Goal: Check status: Check status

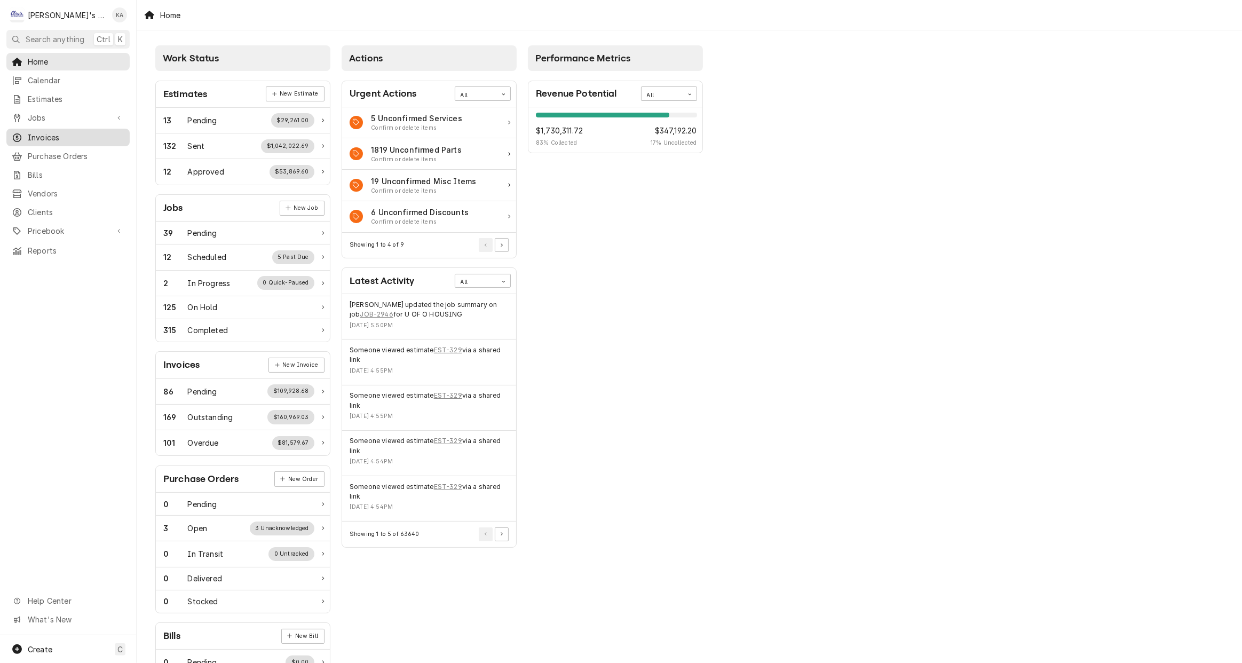
click at [58, 138] on span "Invoices" at bounding box center [76, 137] width 97 height 11
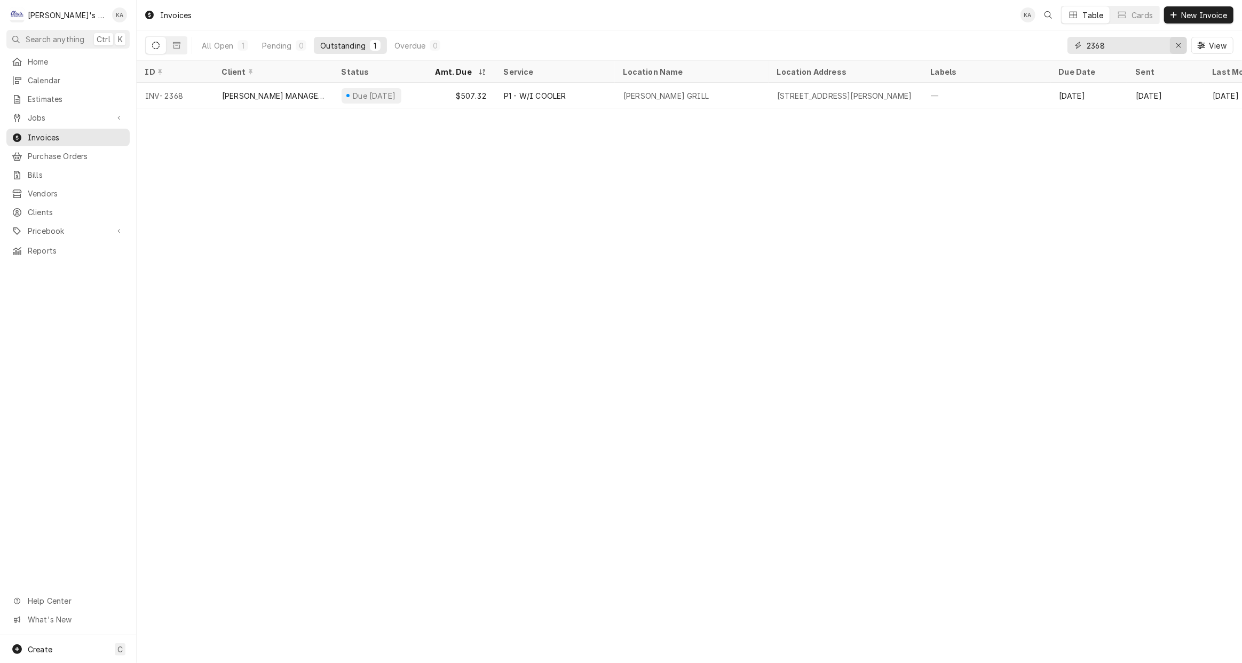
click at [1179, 44] on icon "Erase input" at bounding box center [1179, 45] width 6 height 7
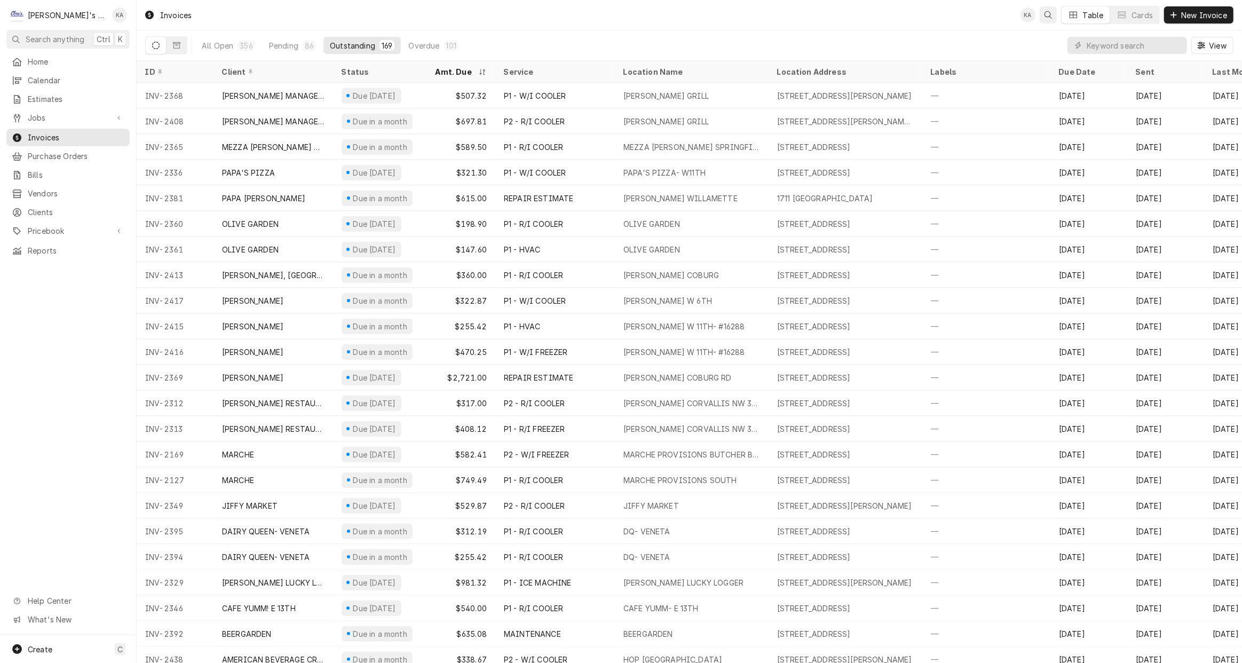
click at [1046, 15] on icon "Open search" at bounding box center [1048, 14] width 7 height 7
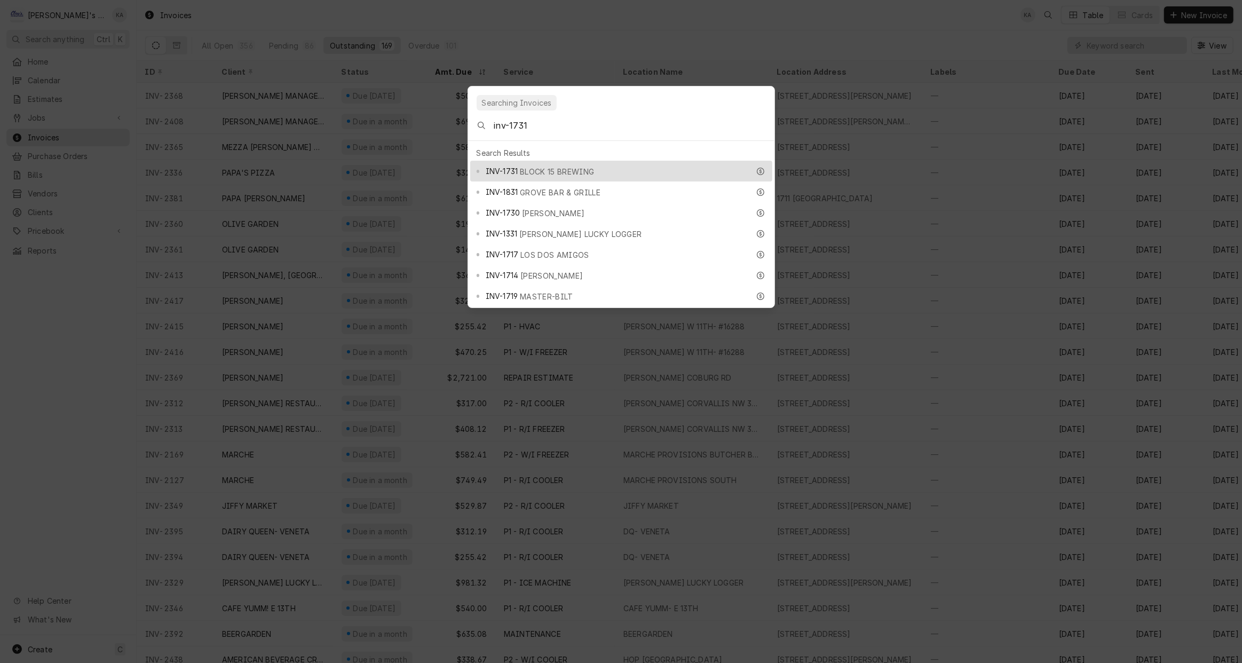
type input "inv-1731"
click at [635, 165] on div "INV-1731 BLOCK 15 BREWING" at bounding box center [618, 171] width 264 height 12
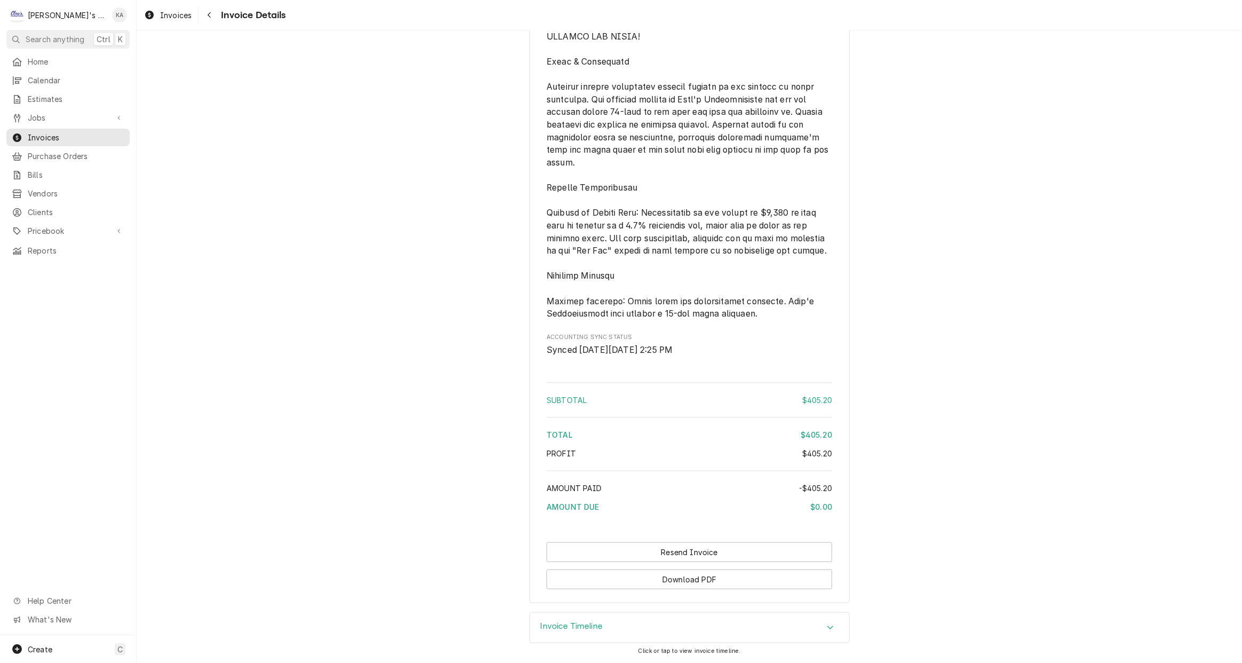
scroll to position [1265, 0]
click at [827, 627] on icon "Accordion Header" at bounding box center [830, 628] width 7 height 9
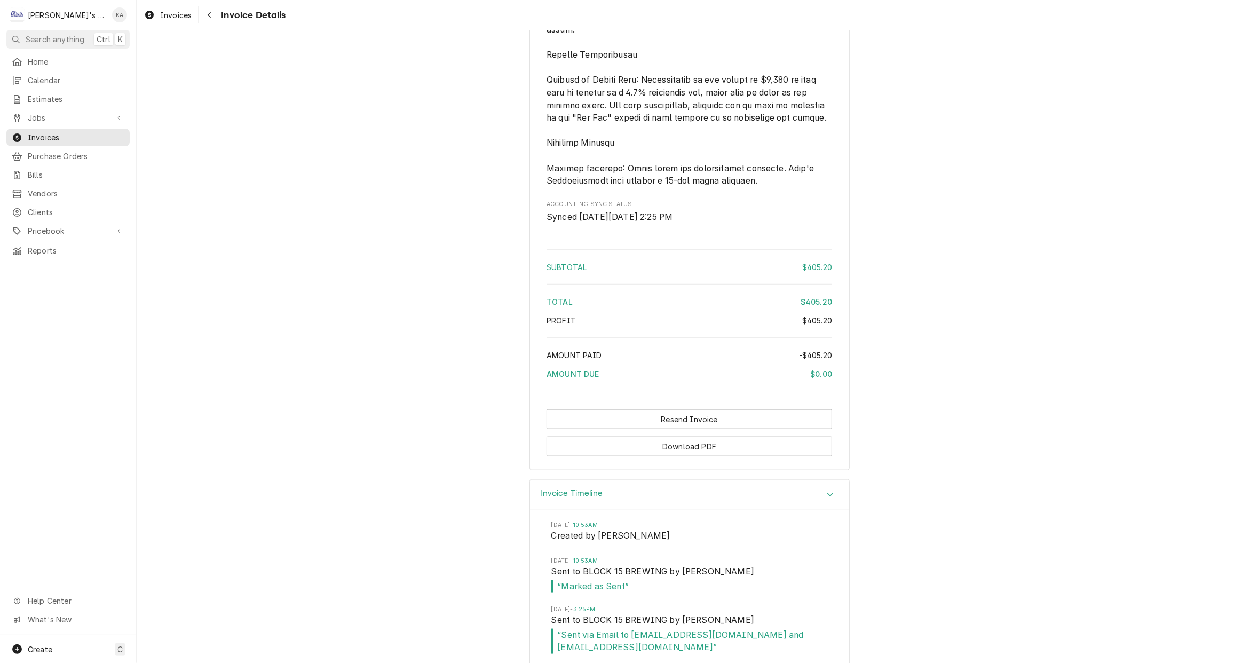
scroll to position [964, 0]
